Goal: Find specific page/section: Find specific page/section

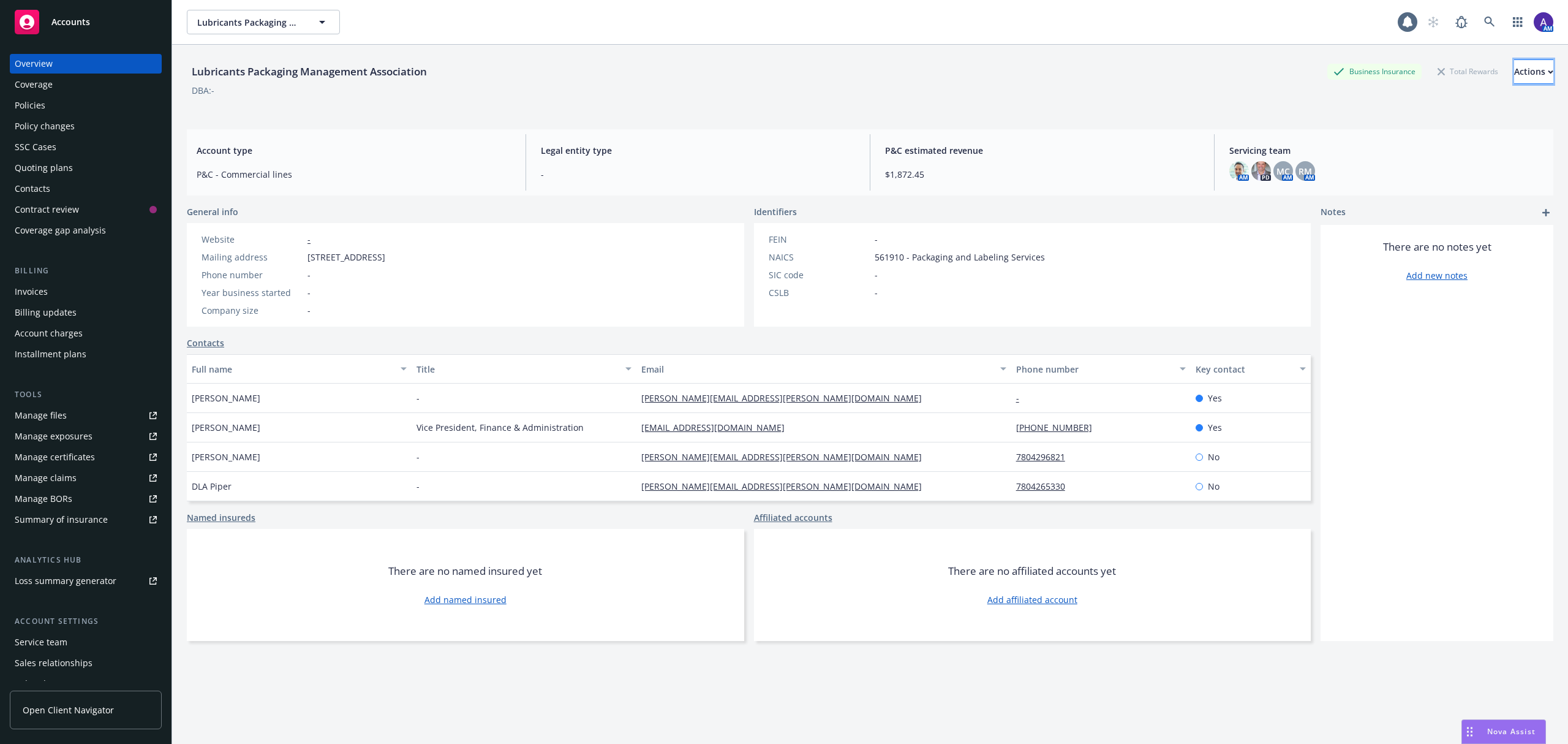
click at [1521, 74] on button "Actions" at bounding box center [1534, 71] width 39 height 25
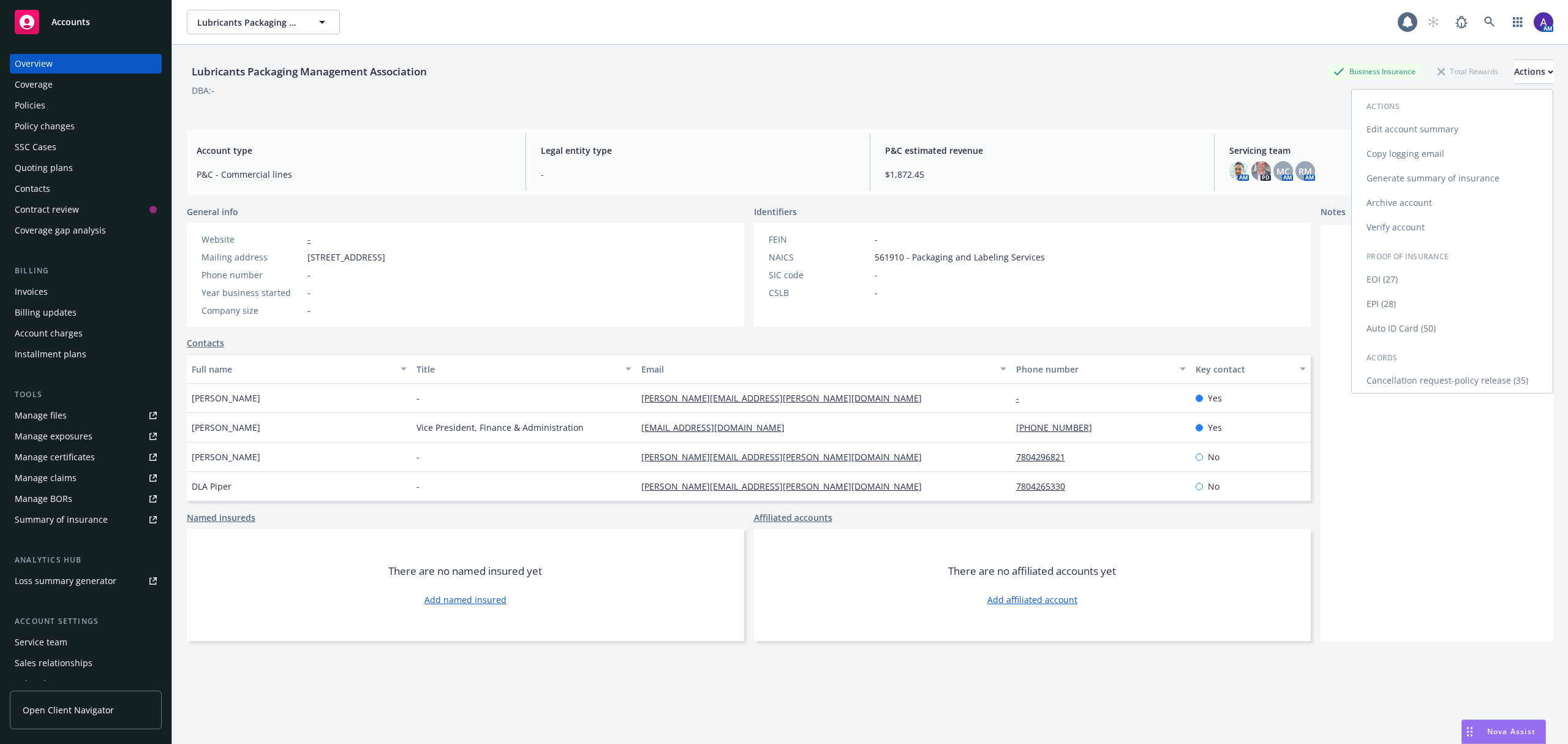
click at [1421, 133] on link "Edit account summary" at bounding box center [1453, 129] width 201 height 25
select select "US"
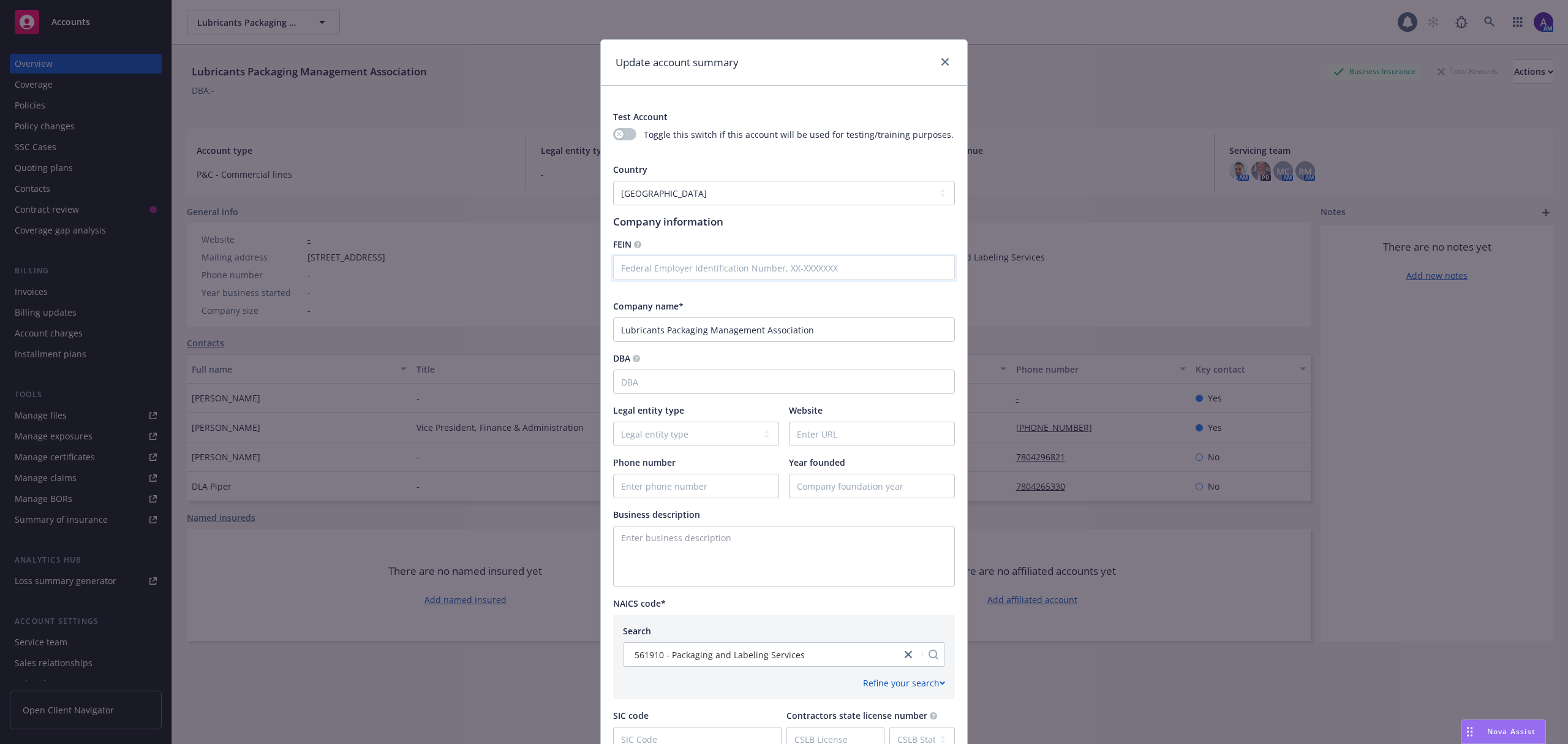
click at [702, 269] on input "text" at bounding box center [784, 268] width 342 height 25
paste input "[US_EMPLOYER_IDENTIFICATION_NUMBER]"
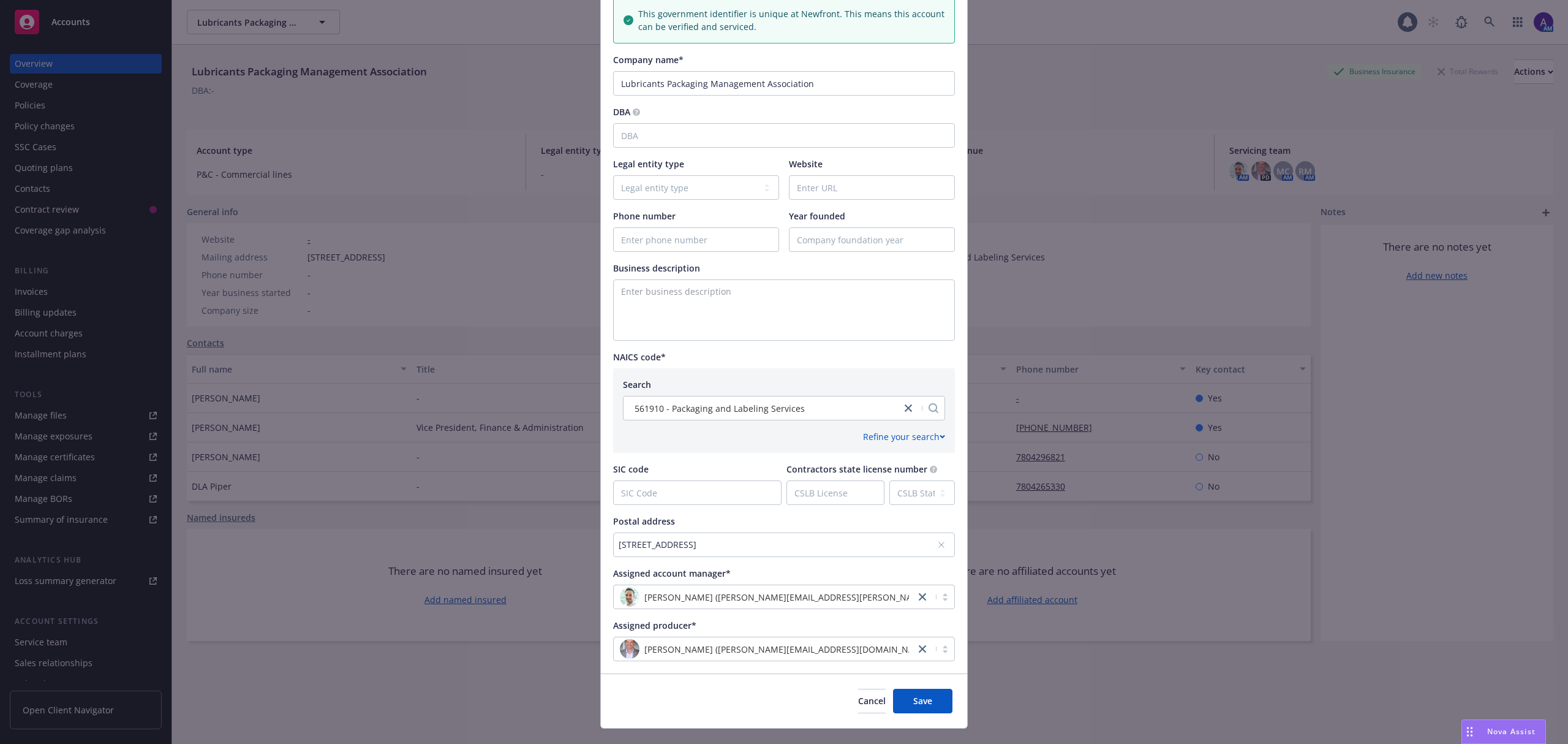
scroll to position [317, 0]
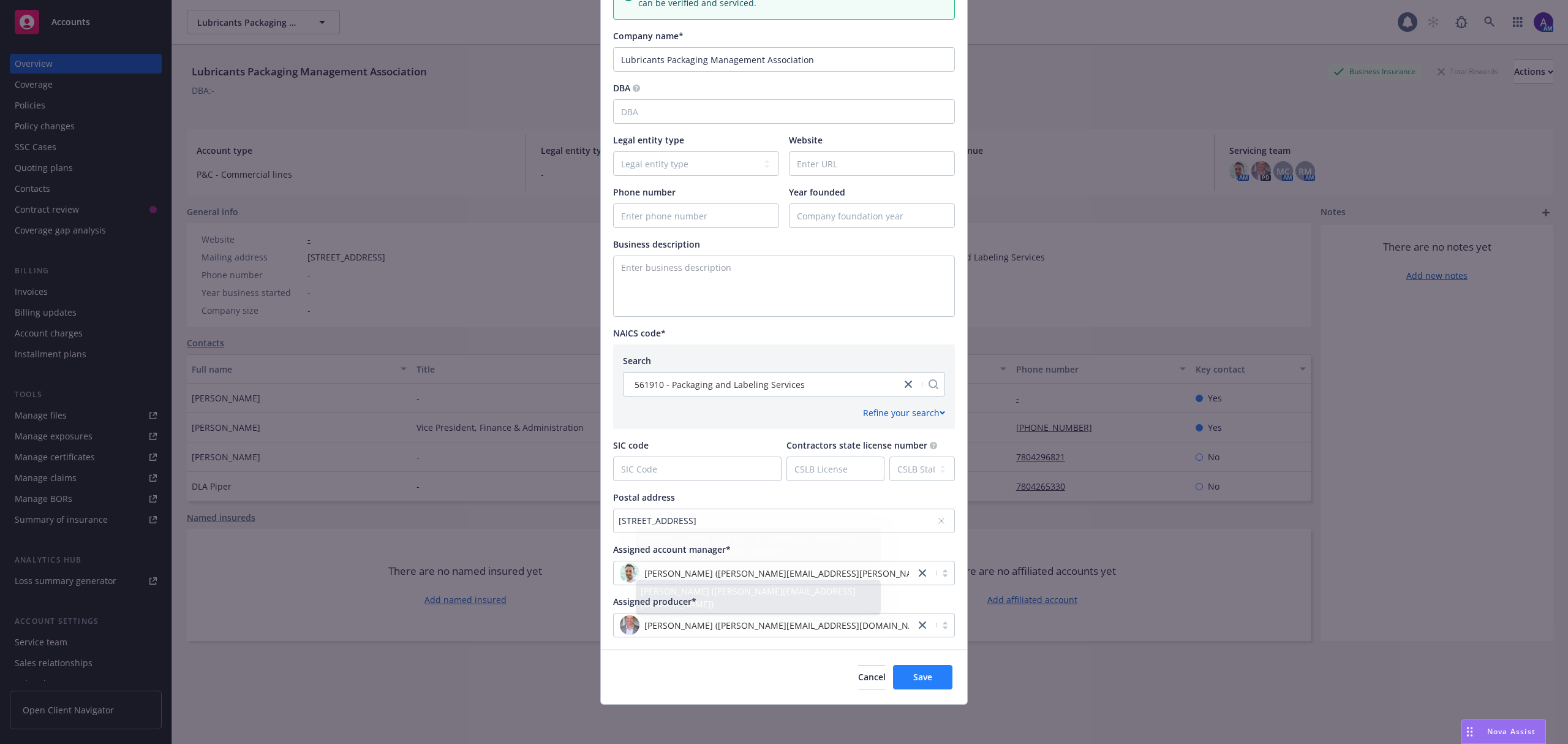
type input "[US_EMPLOYER_IDENTIFICATION_NUMBER]"
click at [899, 666] on button "Save" at bounding box center [923, 677] width 59 height 25
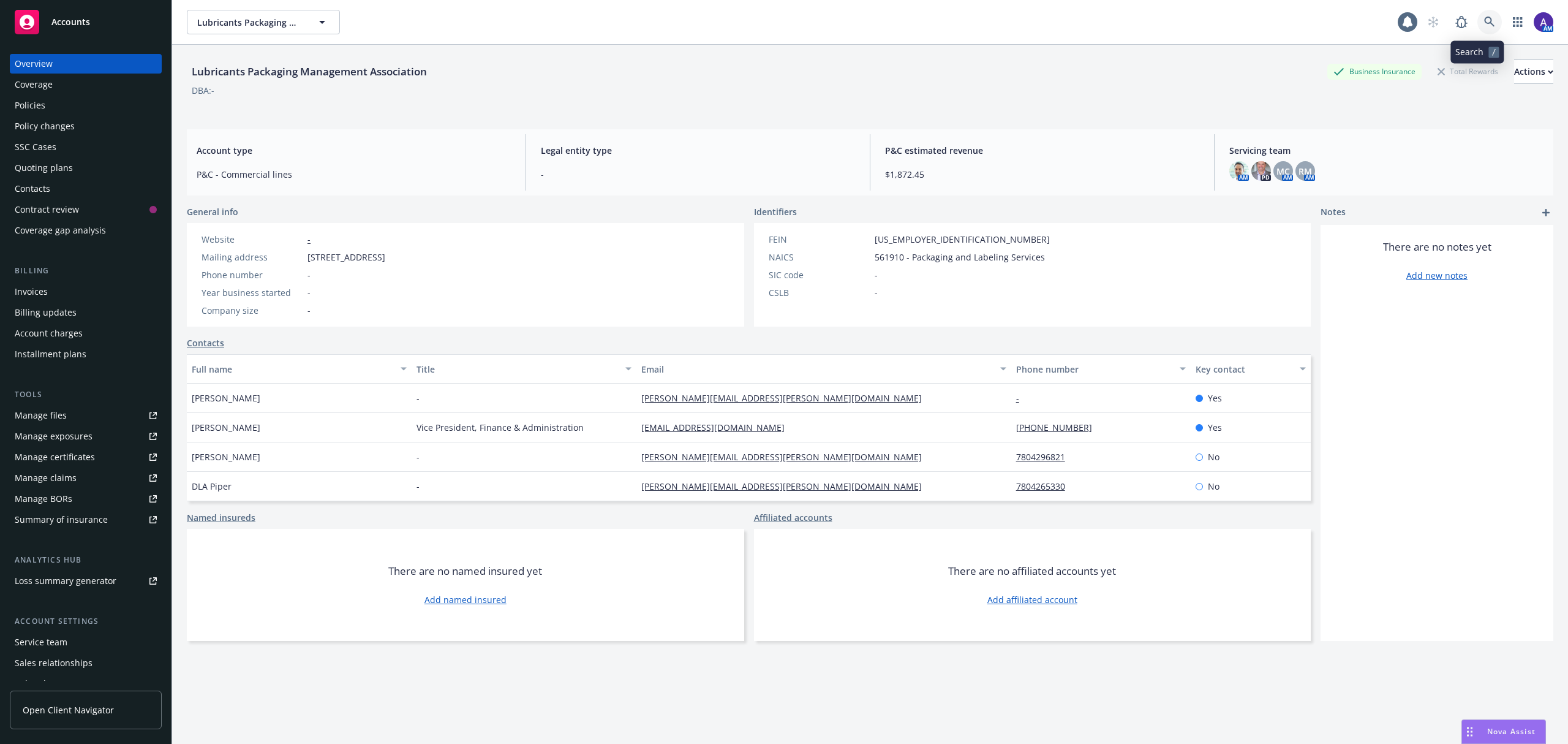
click at [1484, 20] on icon at bounding box center [1490, 22] width 11 height 11
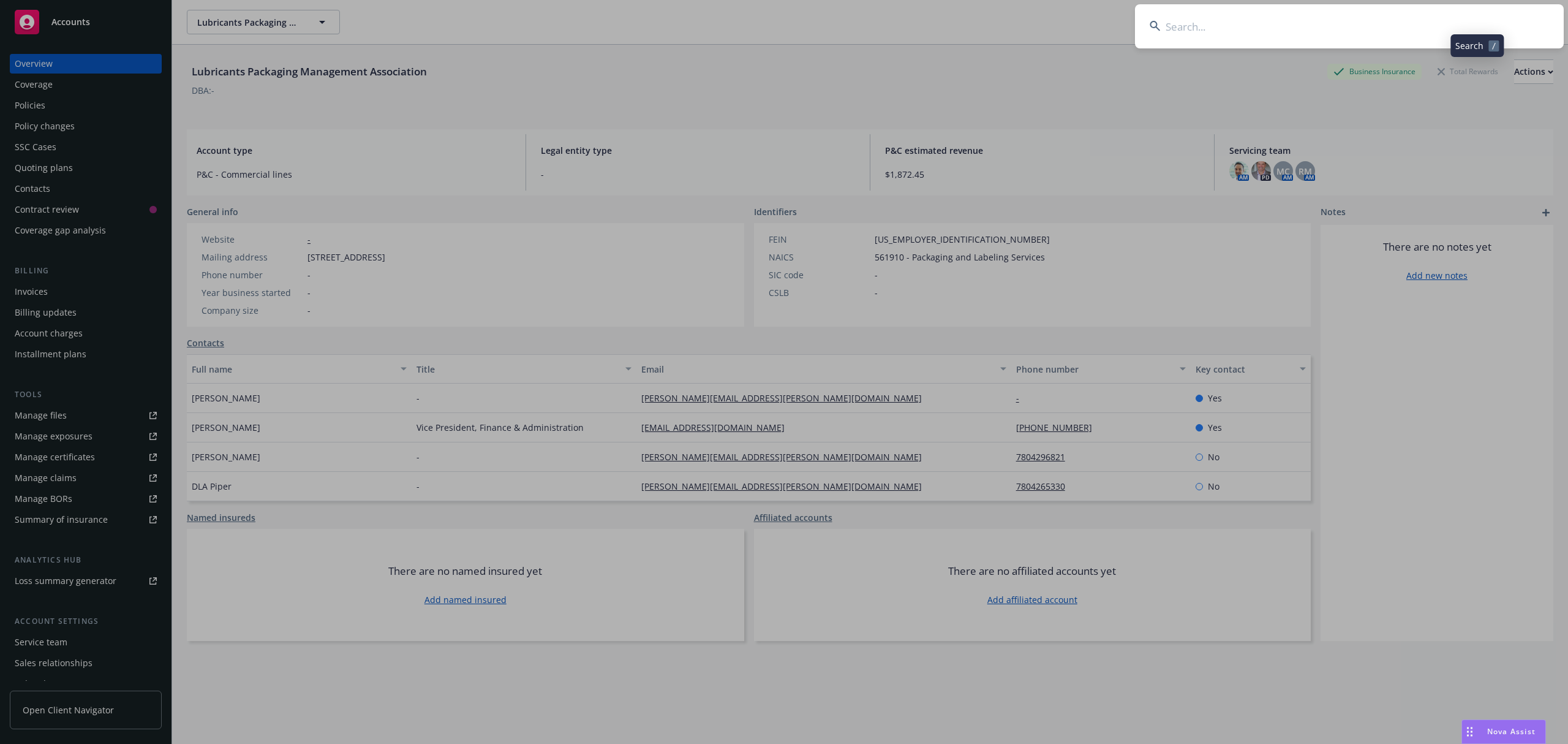
click at [1425, 30] on input at bounding box center [1349, 26] width 429 height 44
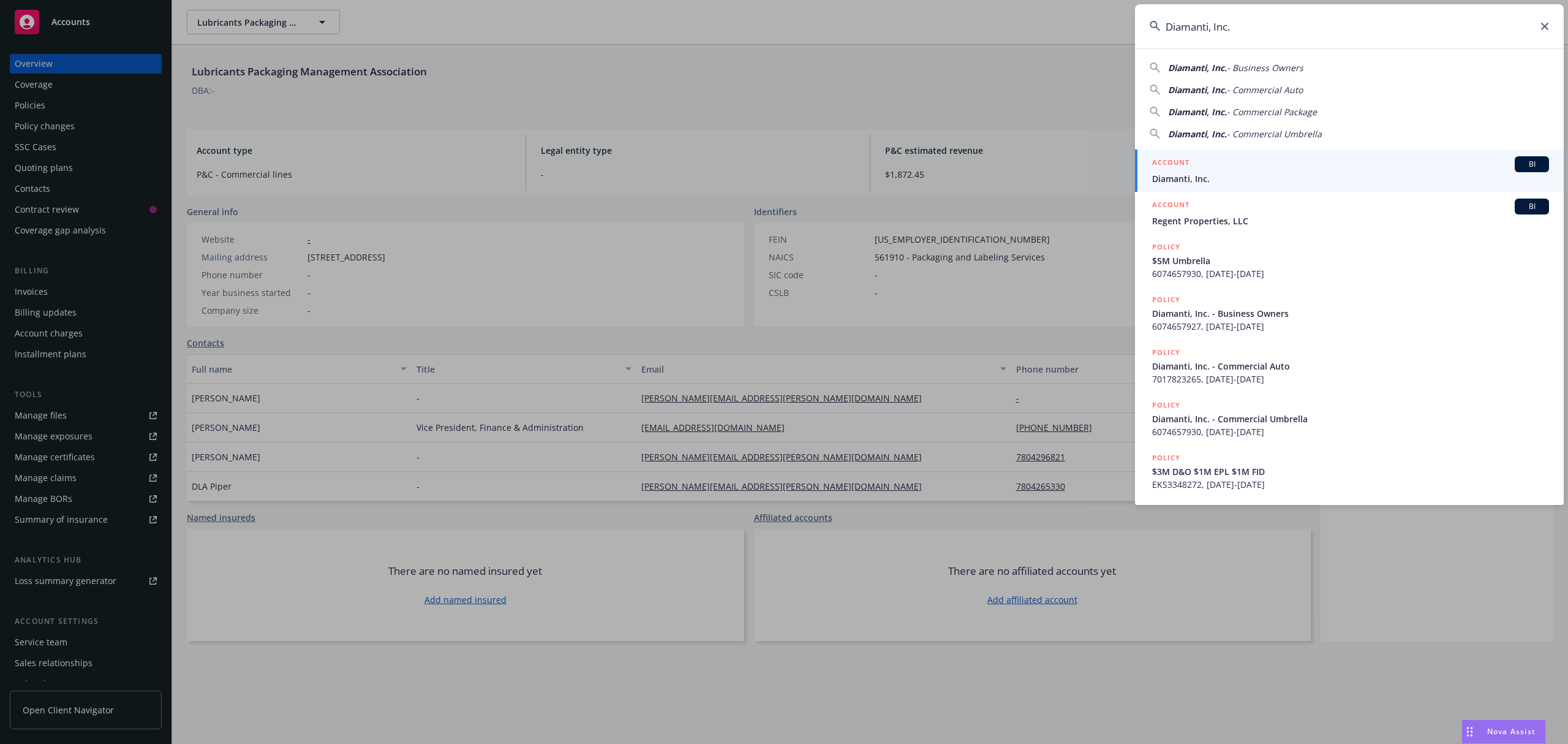
type input "Diamanti, Inc."
click at [1225, 165] on div "ACCOUNT BI" at bounding box center [1351, 165] width 397 height 16
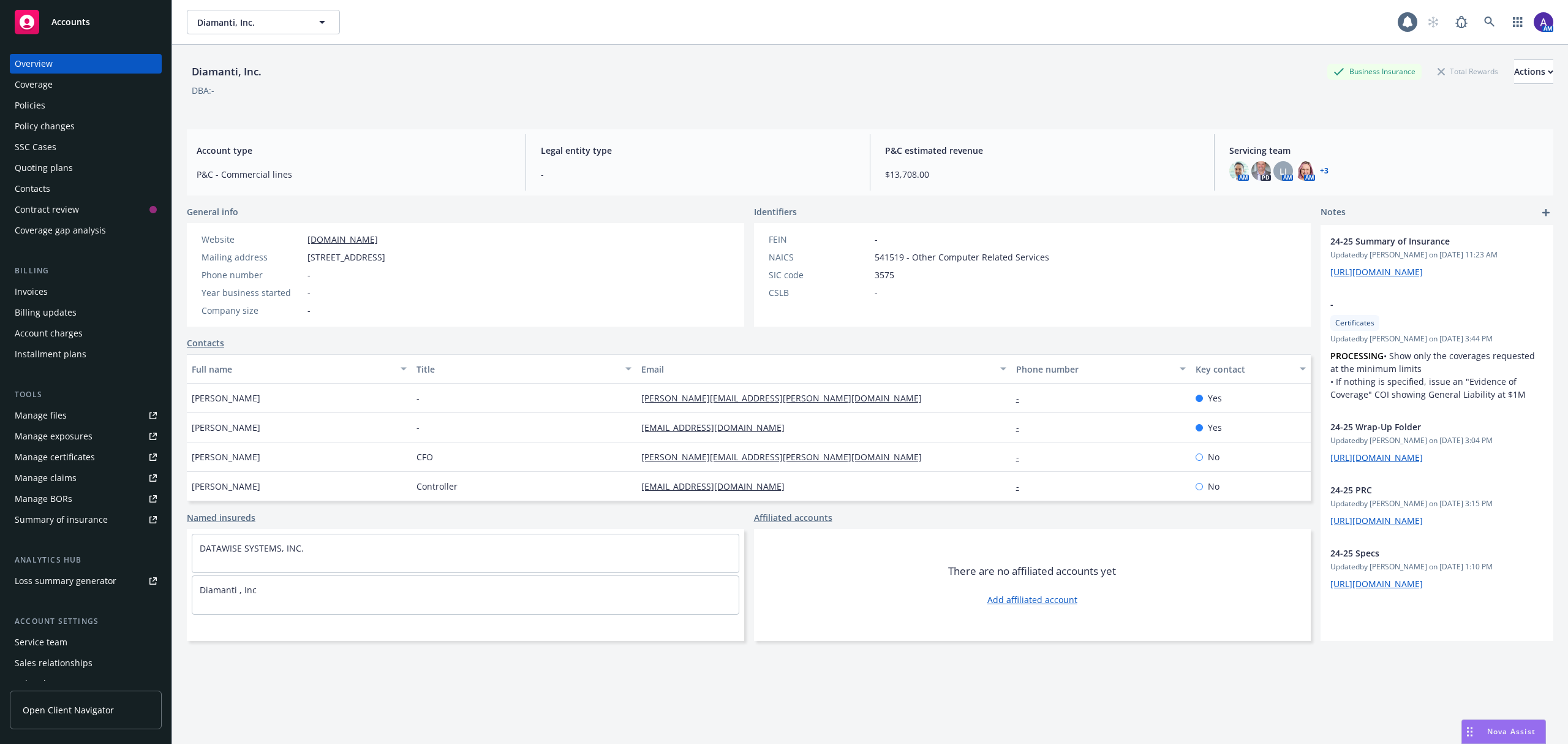
click at [62, 98] on div "Policies" at bounding box center [85, 105] width 142 height 20
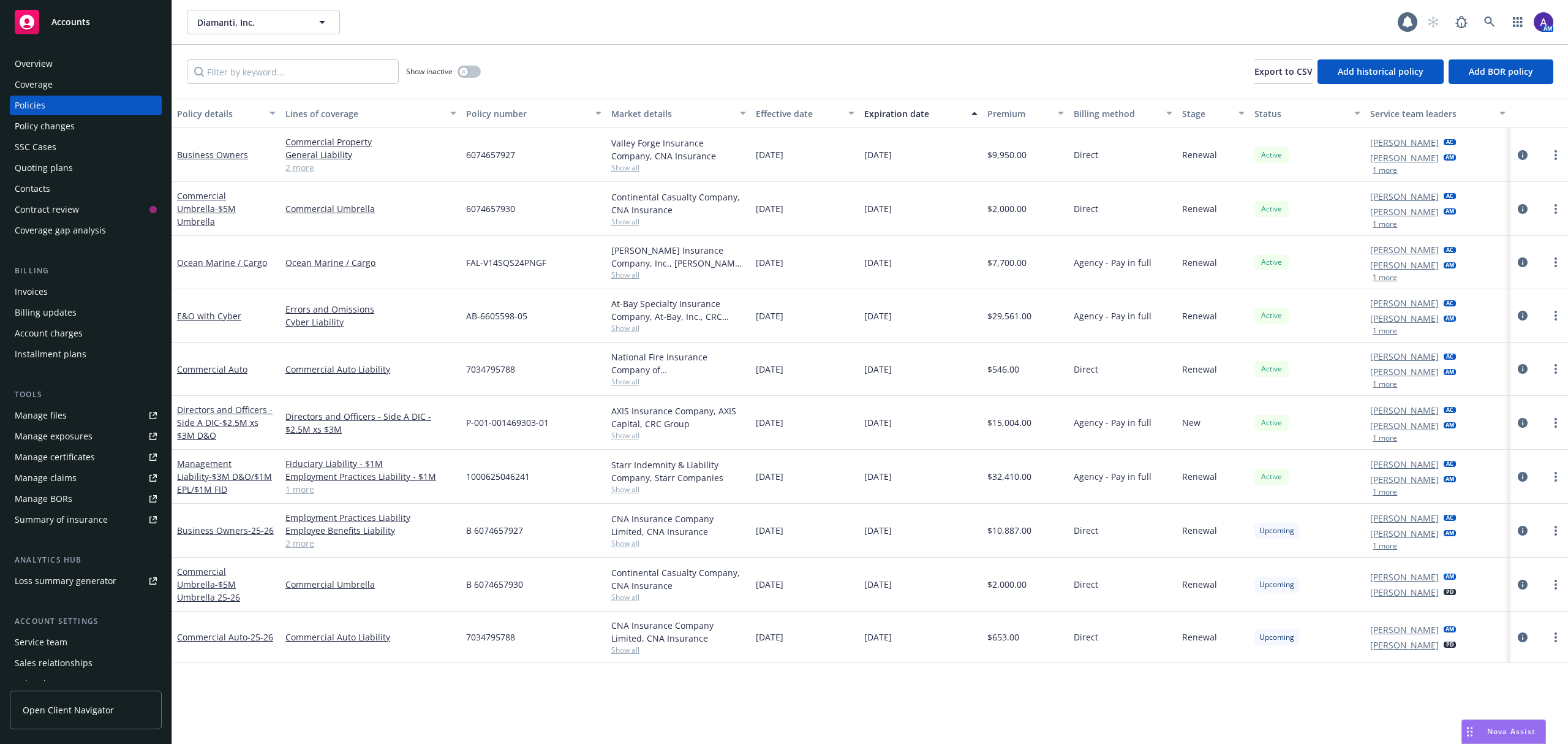
click at [53, 159] on div "Quoting plans" at bounding box center [43, 168] width 58 height 20
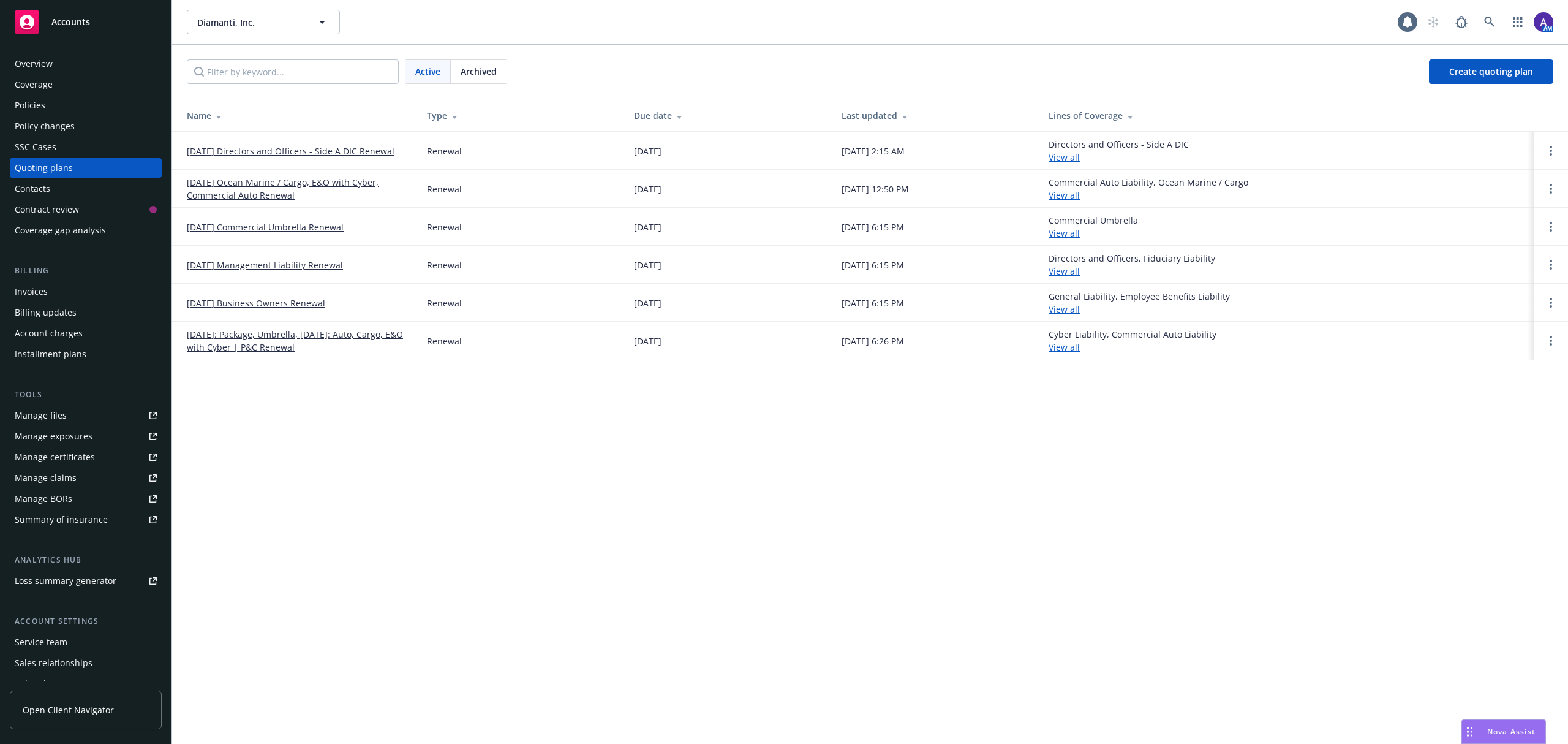
click at [264, 197] on link "[DATE] Ocean Marine / Cargo, E&O with Cyber, Commercial Auto Renewal" at bounding box center [297, 189] width 220 height 26
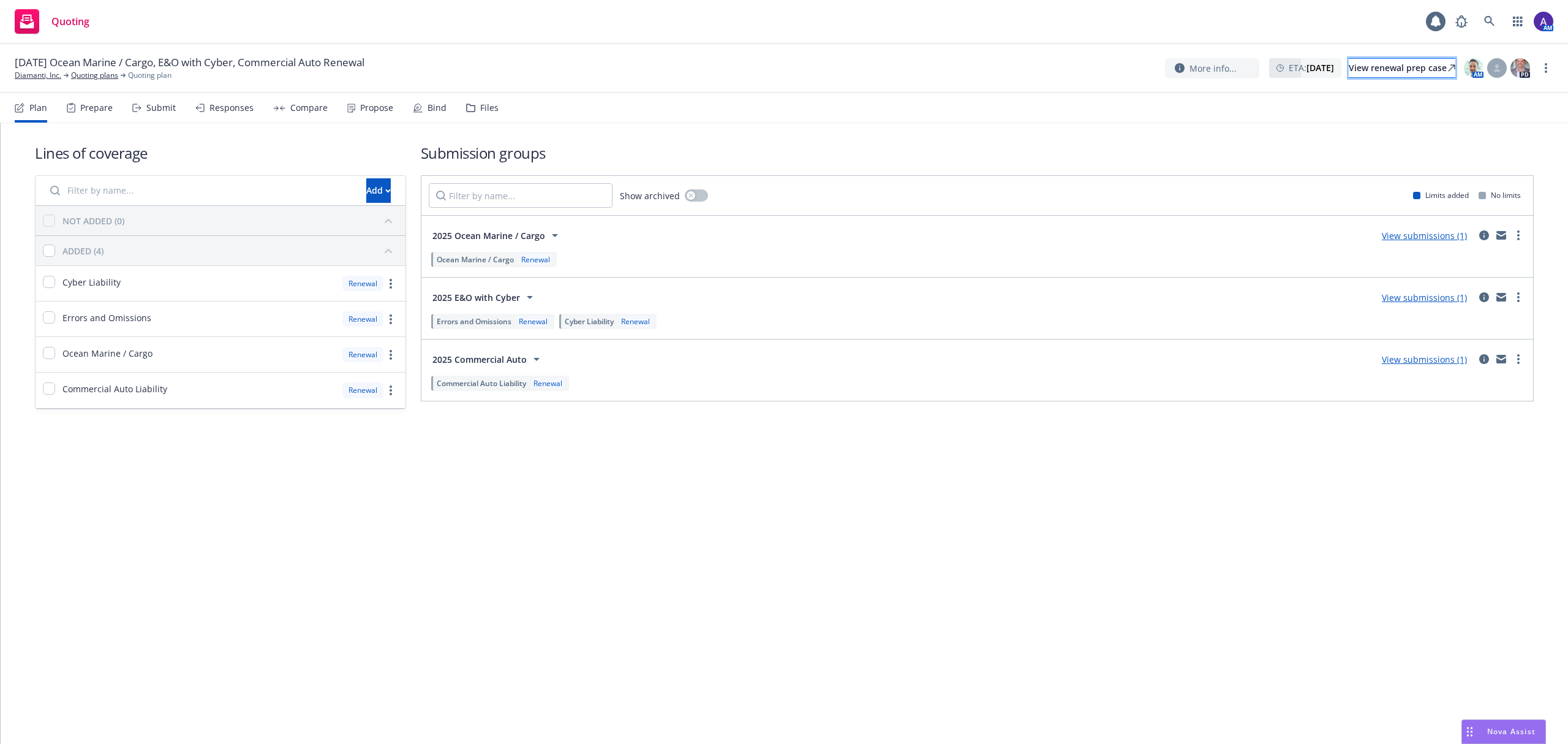
click at [1349, 77] on div "View renewal prep case" at bounding box center [1402, 68] width 106 height 18
click at [1495, 22] on link at bounding box center [1490, 22] width 25 height 25
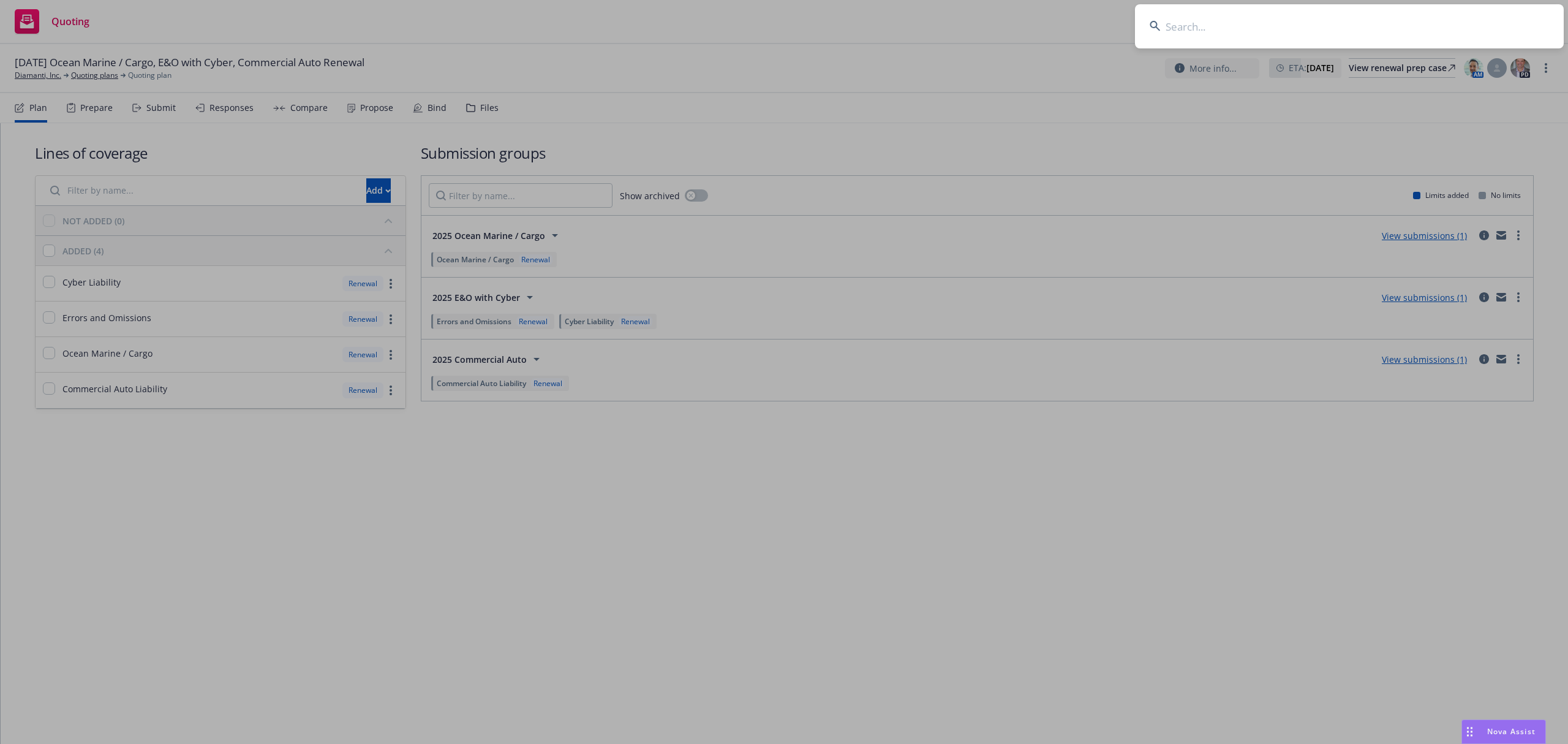
click at [1352, 28] on input at bounding box center [1349, 26] width 429 height 44
paste input "Meditation.live, Inc."
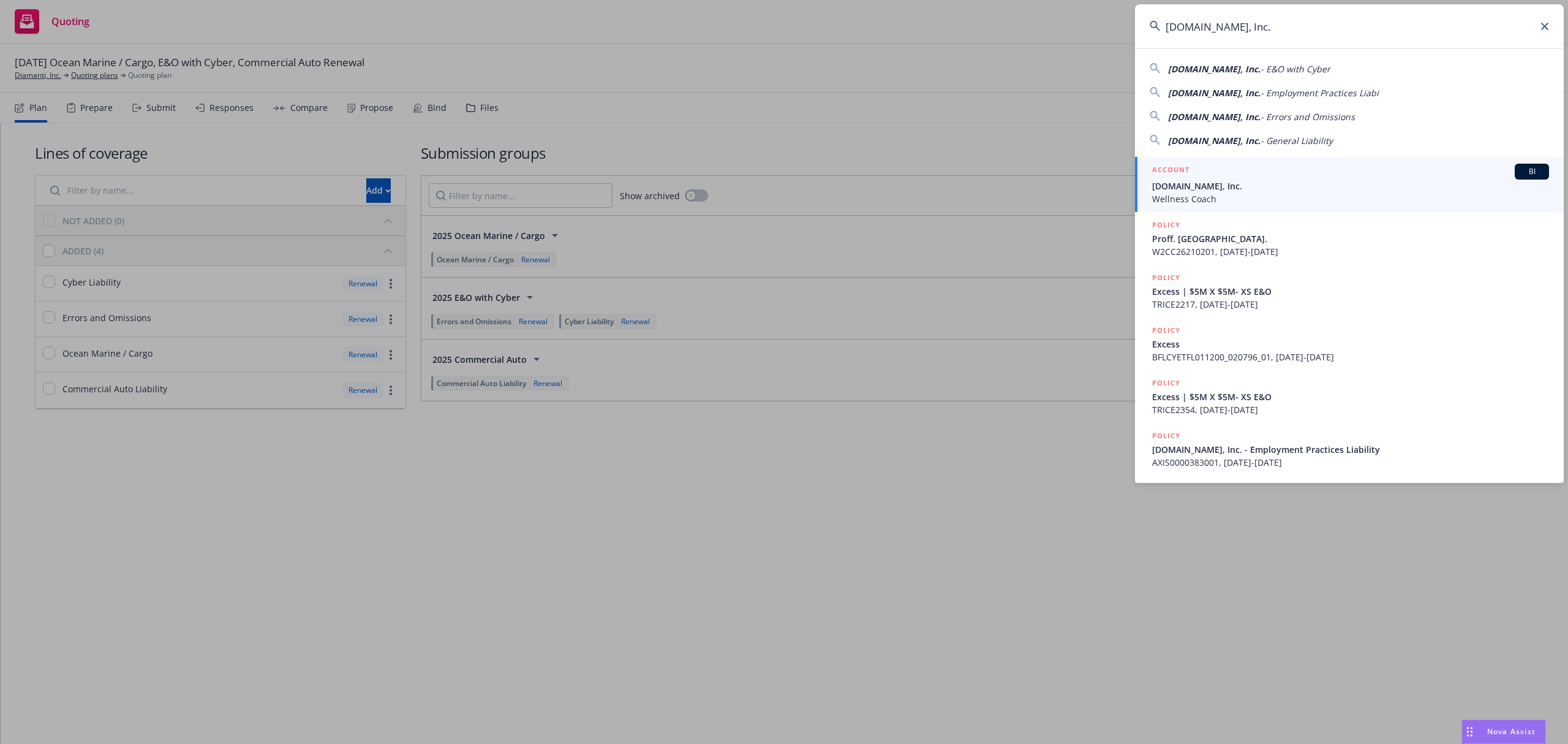
type input "Meditation.live, Inc."
click at [1221, 181] on span "Meditation.live, Inc." at bounding box center [1351, 186] width 397 height 13
